Goal: Task Accomplishment & Management: Use online tool/utility

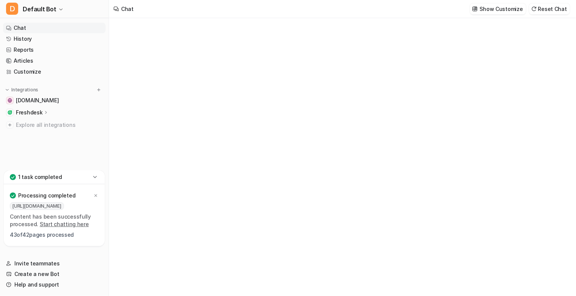
type textarea "**********"
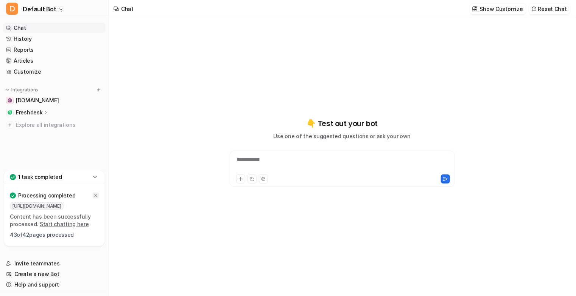
click at [97, 198] on icon at bounding box center [95, 196] width 5 height 5
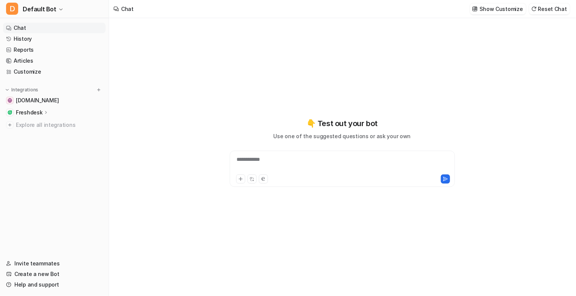
click at [36, 113] on p "Freshdesk" at bounding box center [29, 113] width 26 height 8
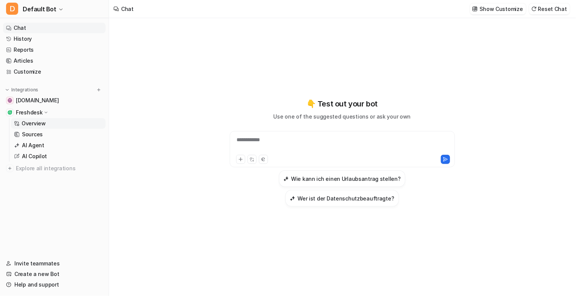
click at [36, 125] on p "Overview" at bounding box center [34, 124] width 24 height 8
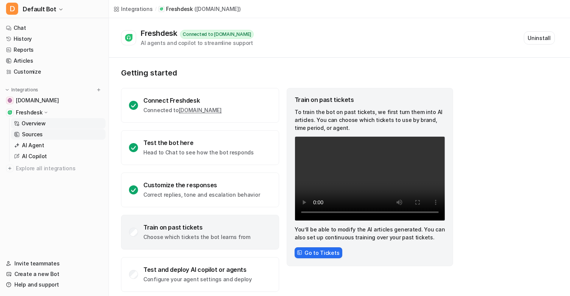
click at [39, 135] on p "Sources" at bounding box center [32, 135] width 21 height 8
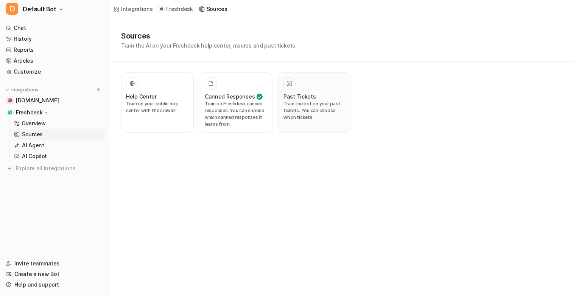
click at [304, 107] on p "Train the bot on your past tickets. You can choose which tickets." at bounding box center [314, 111] width 63 height 20
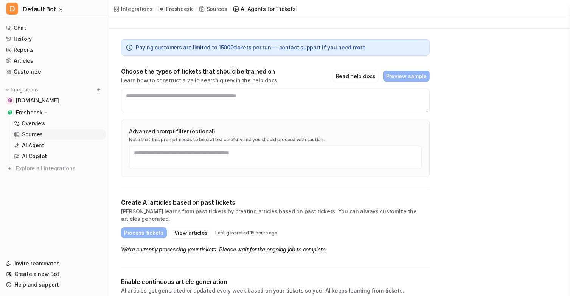
scroll to position [35, 0]
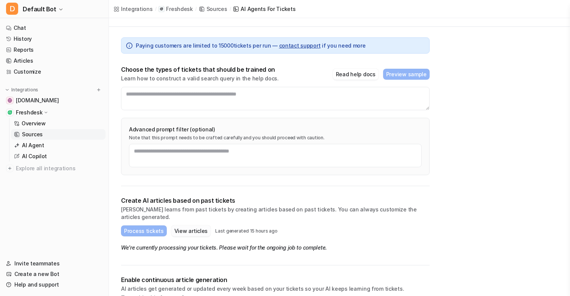
click at [192, 226] on button "View articles" at bounding box center [190, 231] width 39 height 11
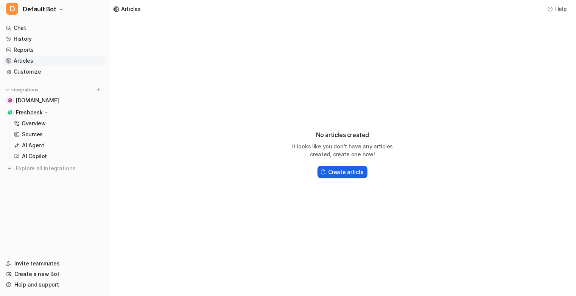
click at [332, 175] on h2 "Create article" at bounding box center [345, 172] width 35 height 8
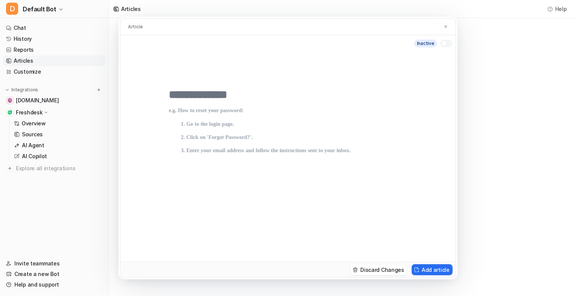
click at [489, 253] on div "Article inactive Discard Changes Add article" at bounding box center [288, 148] width 576 height 296
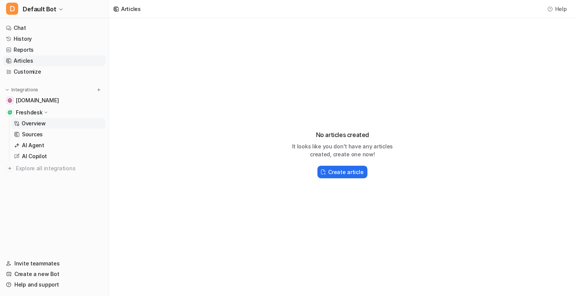
click at [40, 126] on p "Overview" at bounding box center [34, 124] width 24 height 8
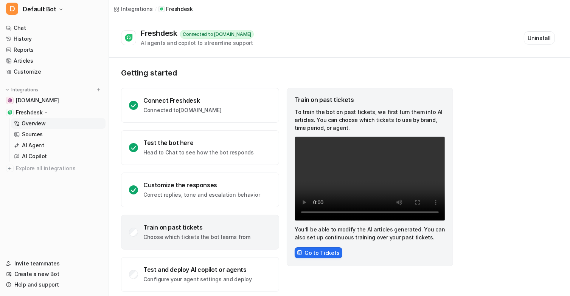
click at [177, 228] on div "Train on past tickets" at bounding box center [196, 228] width 107 height 8
click at [322, 250] on button "Go to Tickets" at bounding box center [319, 253] width 48 height 11
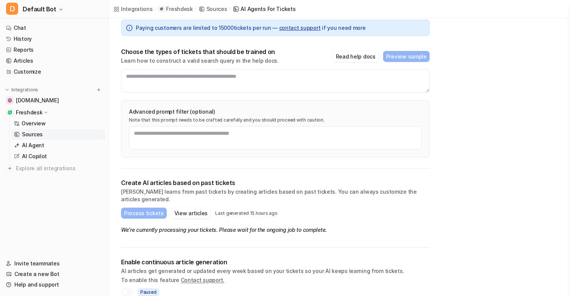
scroll to position [55, 0]
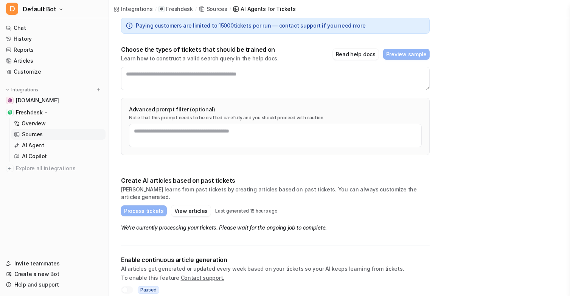
click at [170, 135] on textarea at bounding box center [275, 135] width 293 height 23
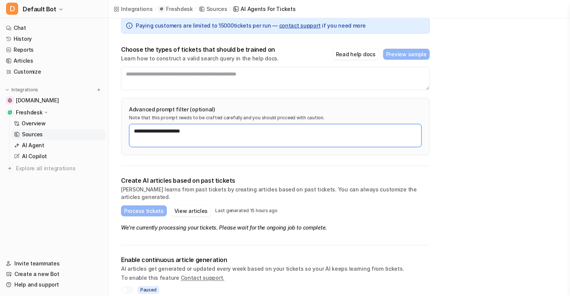
type textarea "**********"
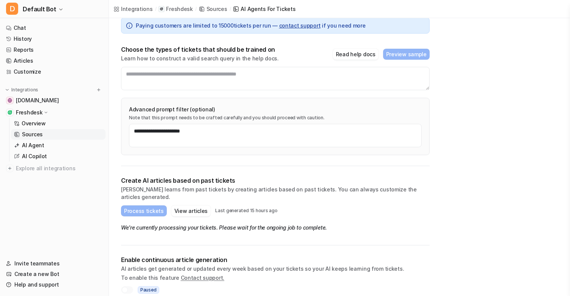
click at [174, 158] on div "**********" at bounding box center [275, 87] width 309 height 160
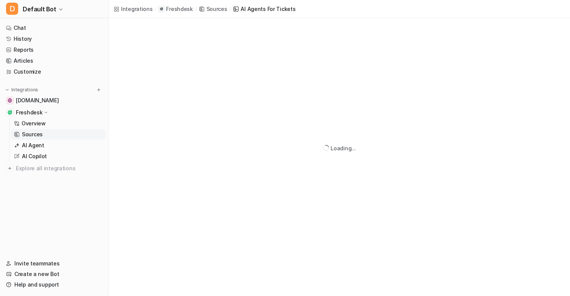
scroll to position [53, 0]
